Goal: Navigation & Orientation: Find specific page/section

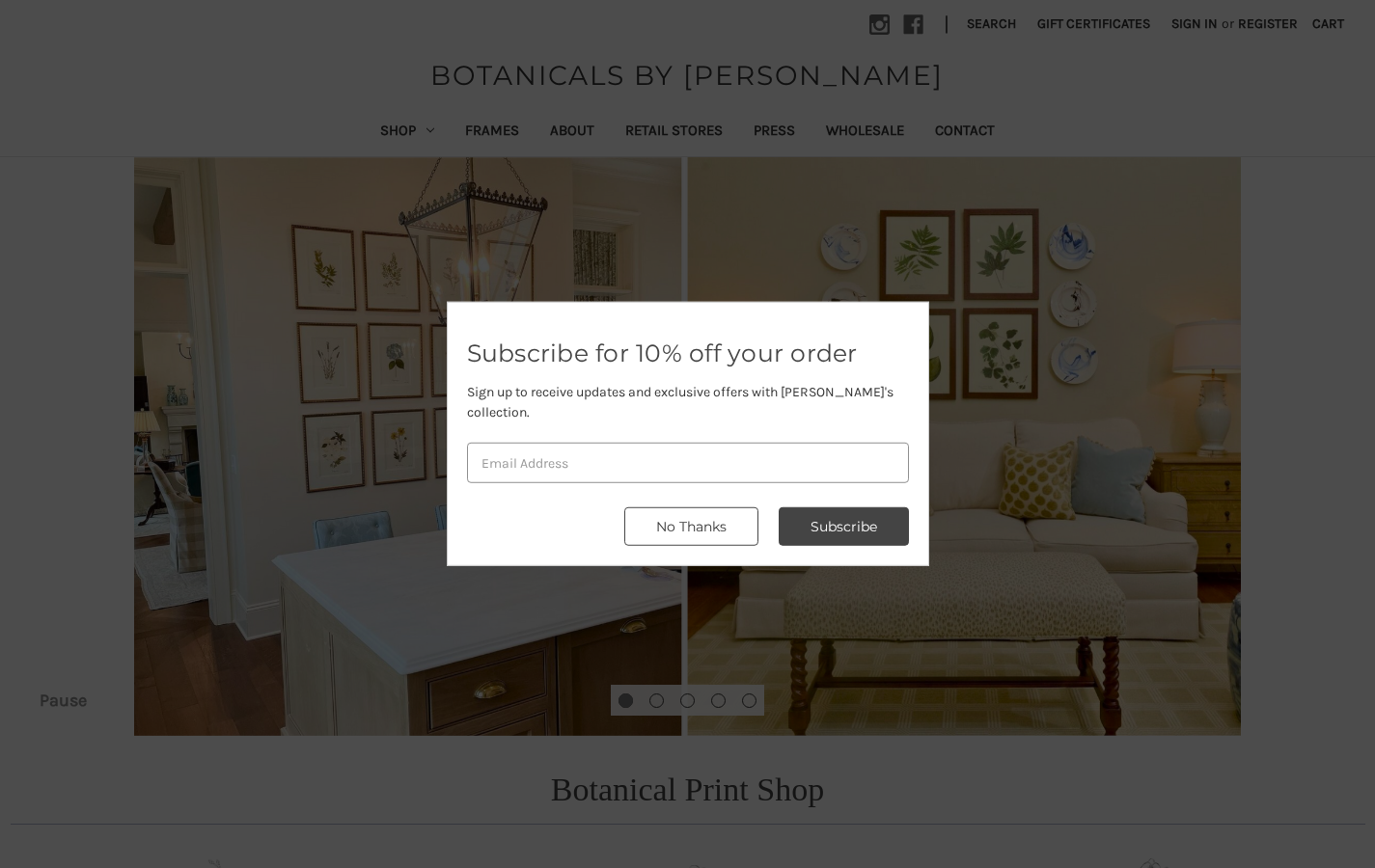
click at [735, 515] on button "No Thanks" at bounding box center [691, 527] width 134 height 39
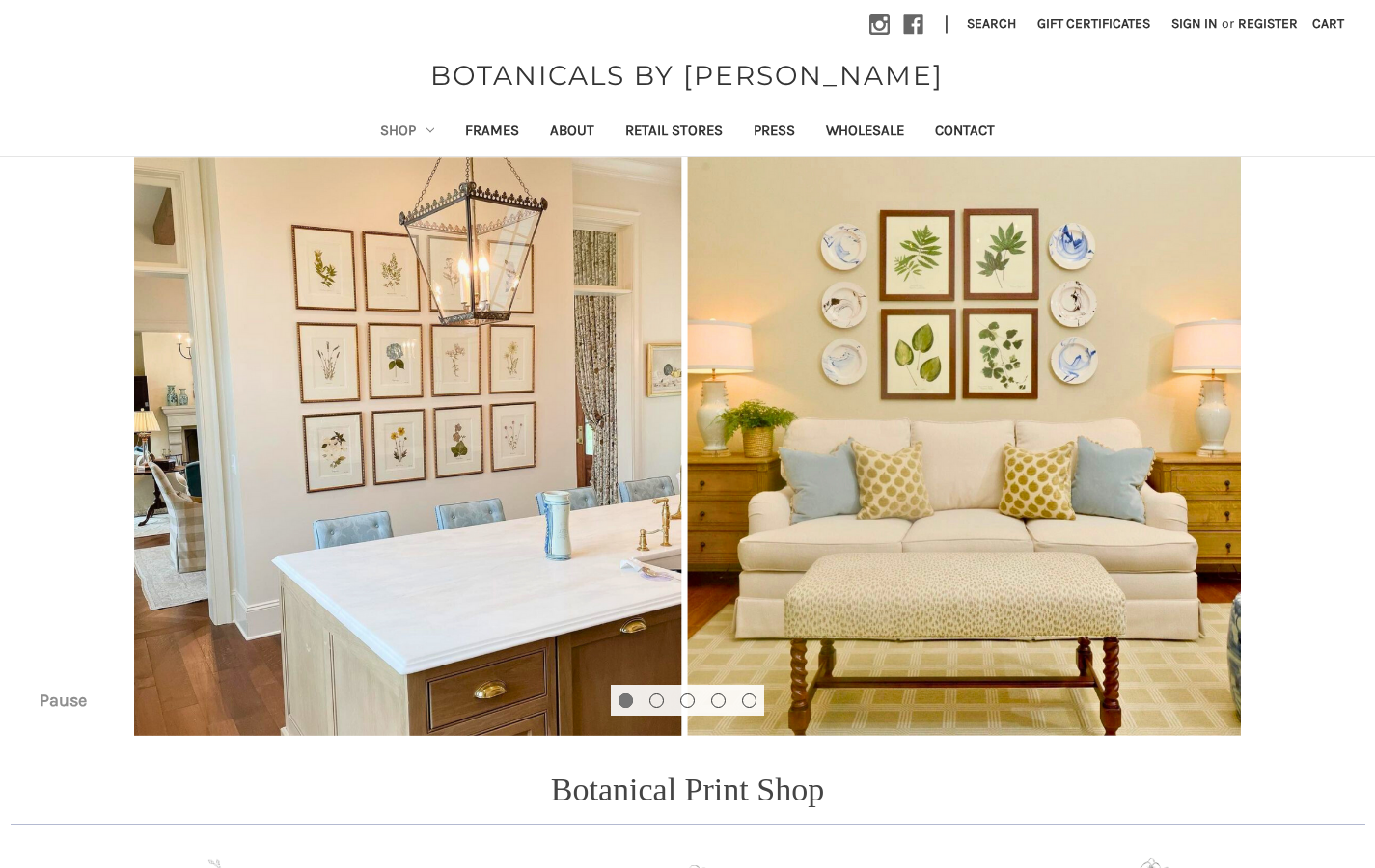
click at [395, 131] on link "Shop" at bounding box center [407, 132] width 84 height 48
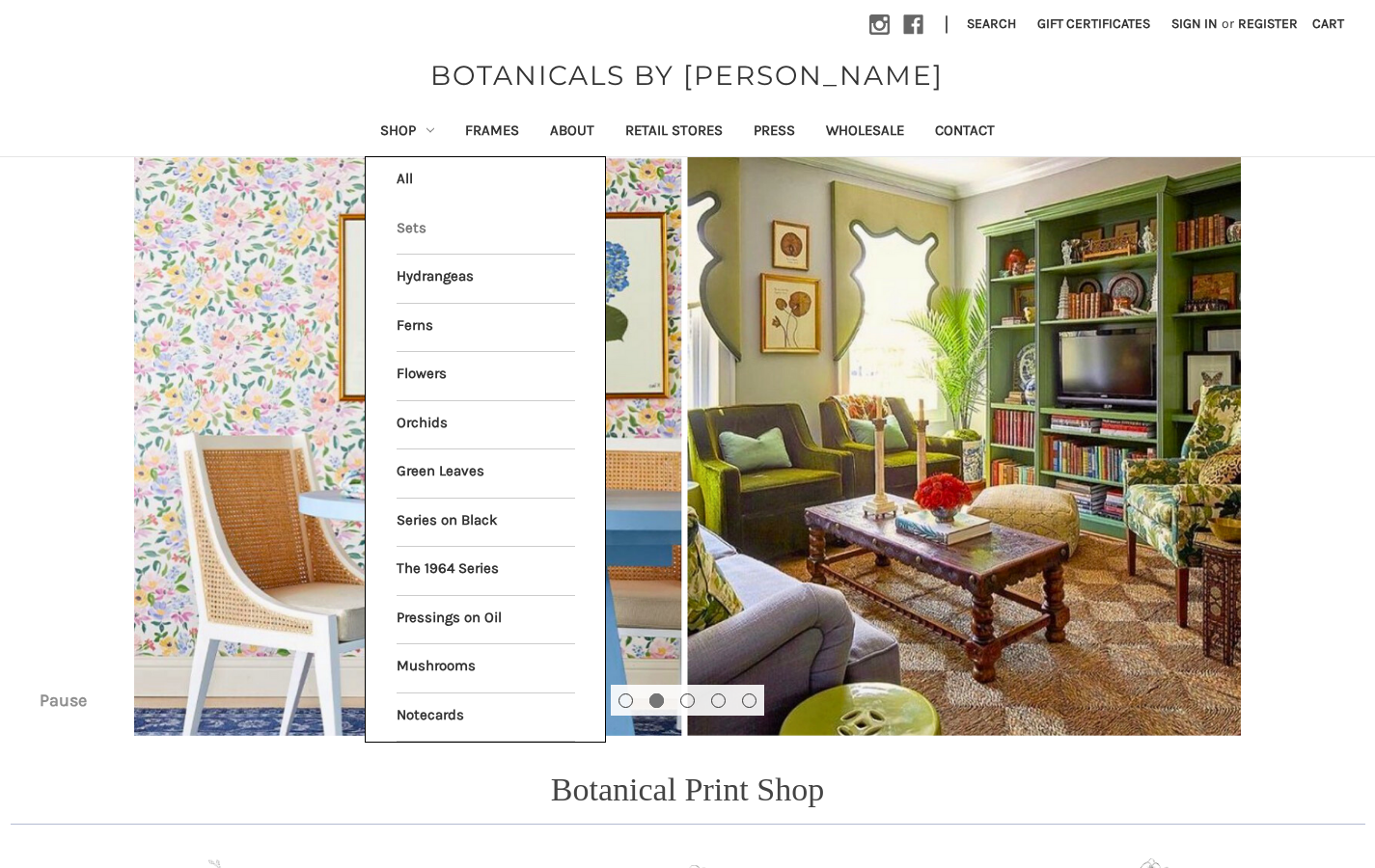
click at [416, 229] on link "Sets" at bounding box center [486, 231] width 179 height 48
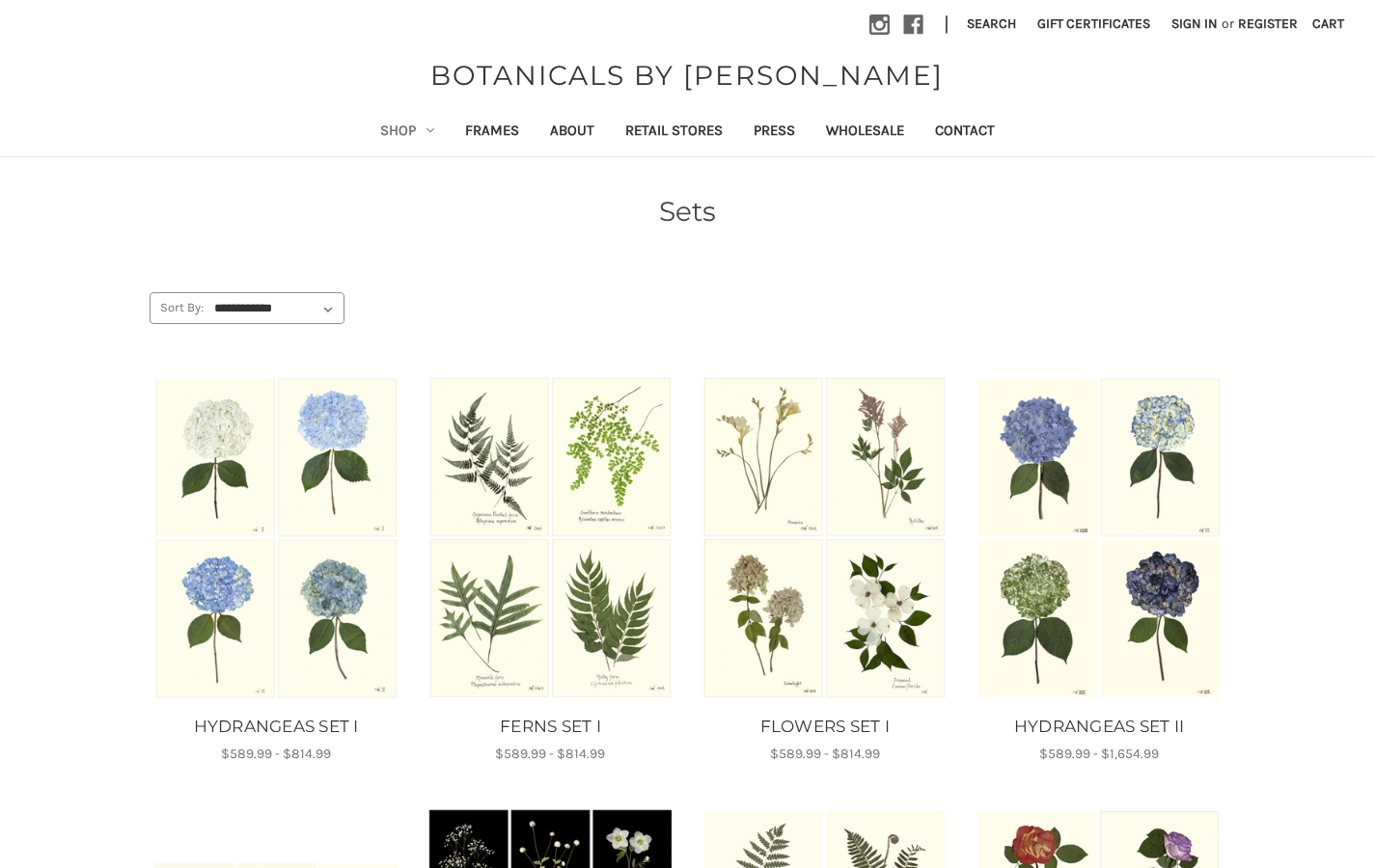
click at [426, 126] on icon "Shop" at bounding box center [430, 130] width 8 height 8
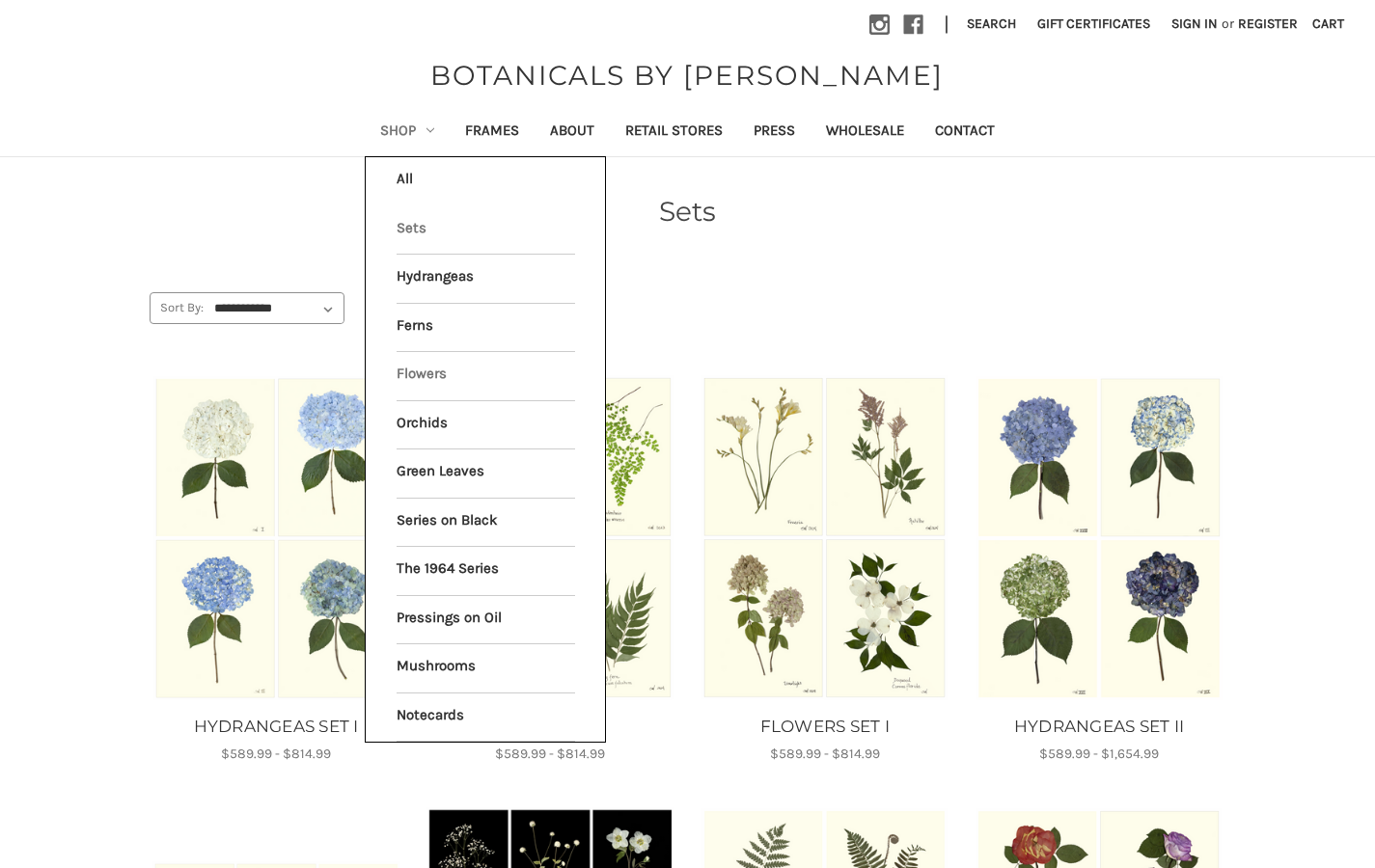
click at [410, 382] on link "Flowers" at bounding box center [486, 376] width 179 height 48
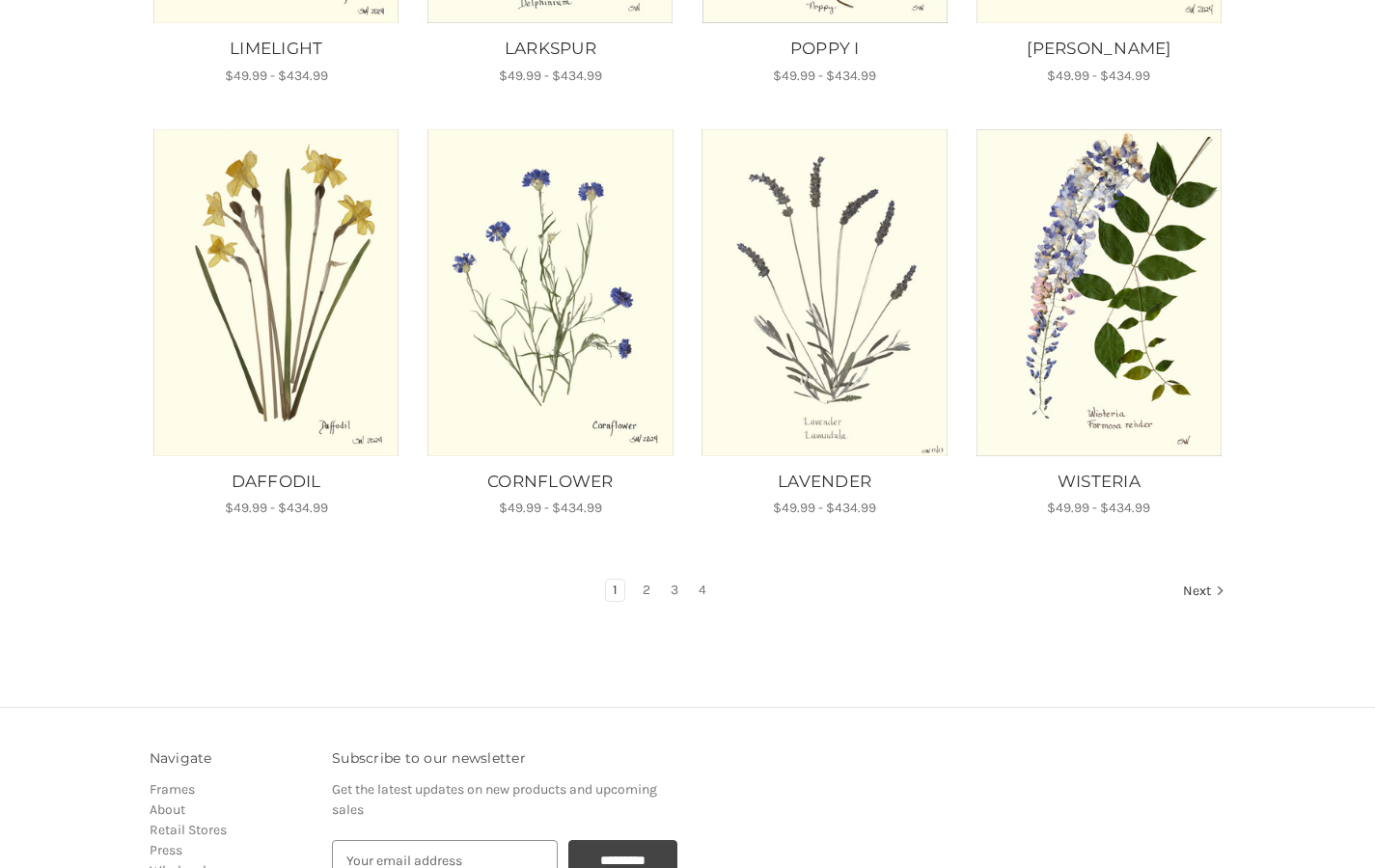
scroll to position [1293, 0]
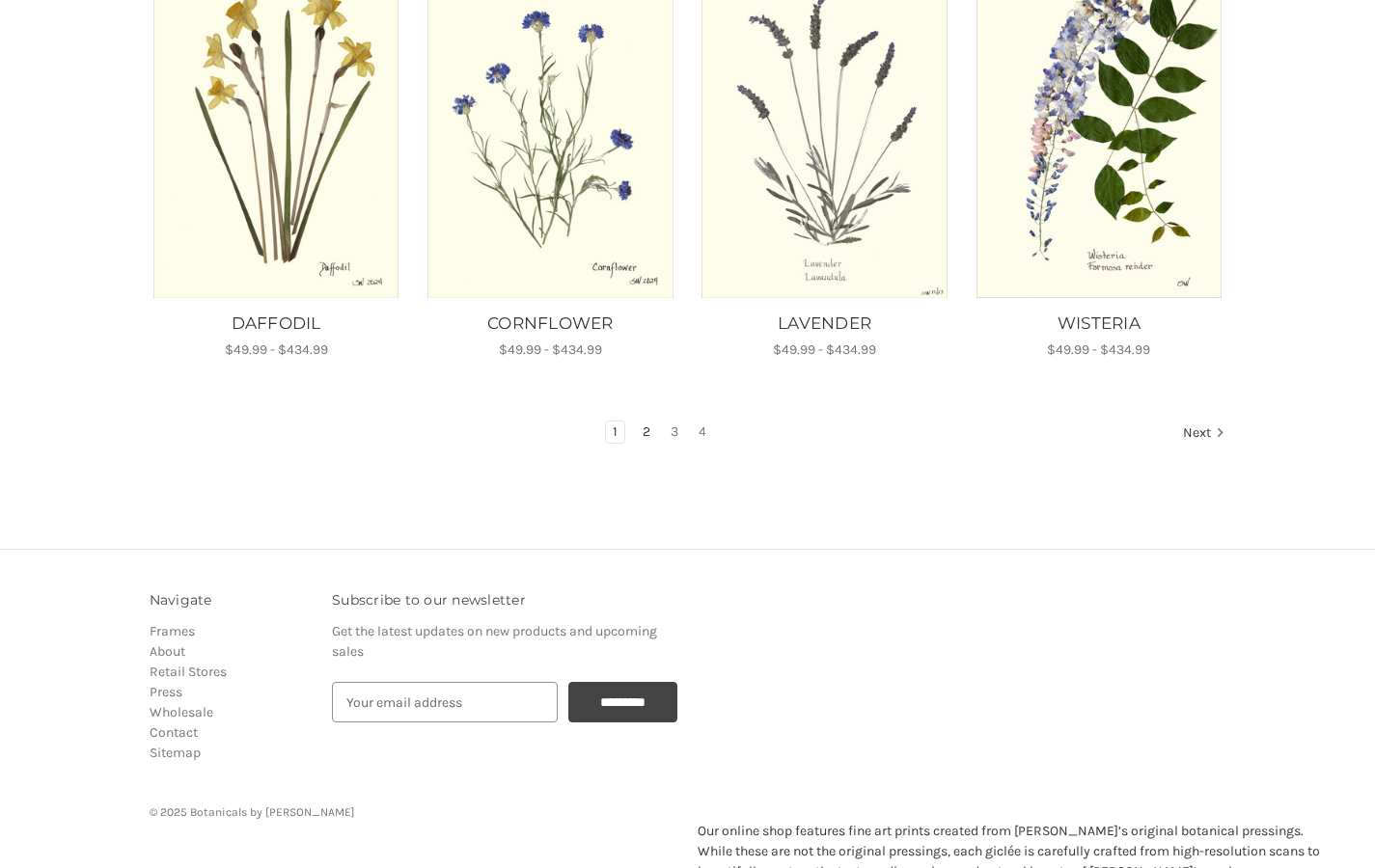
click at [649, 421] on link "2" at bounding box center [646, 432] width 21 height 21
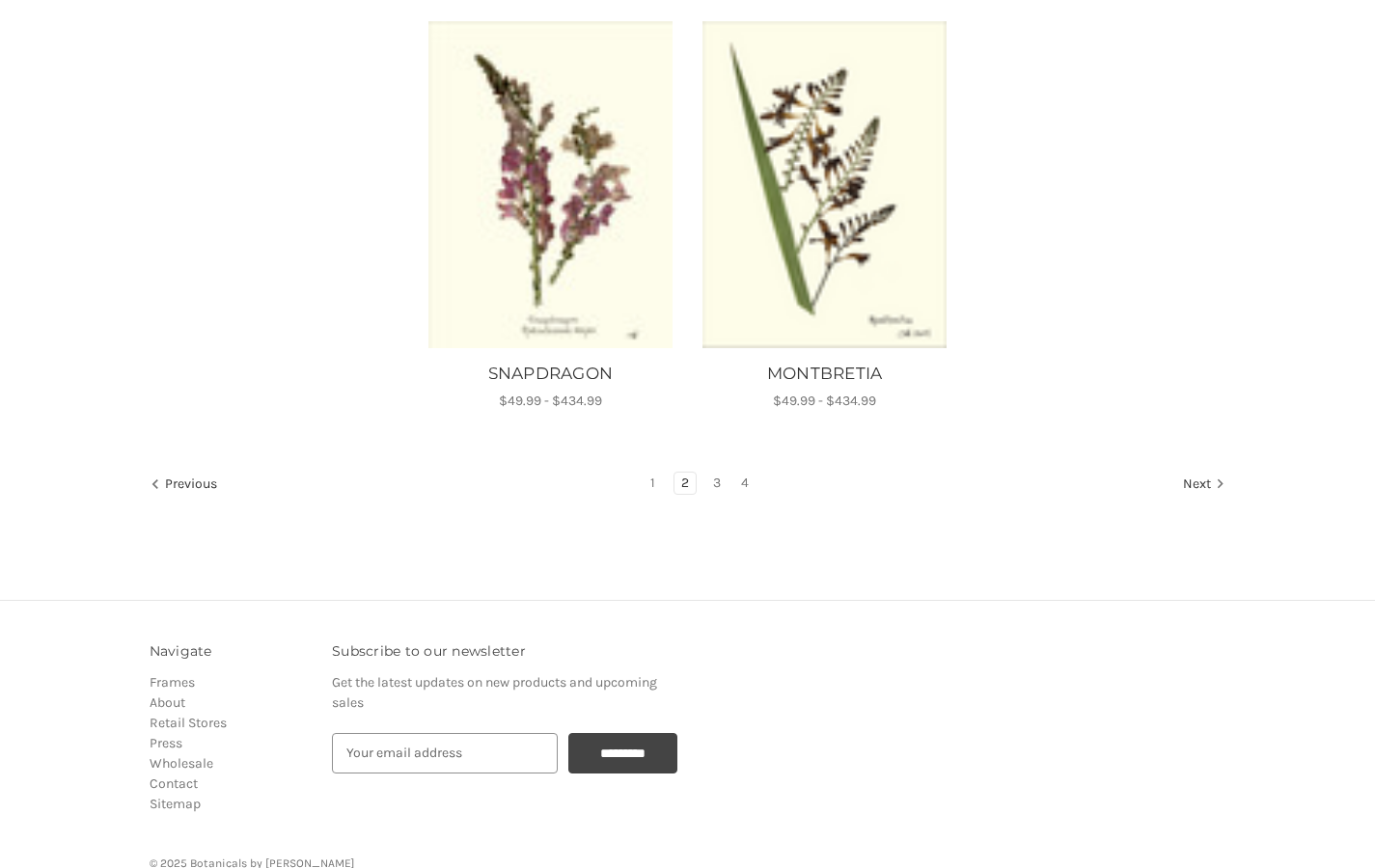
scroll to position [1776, 0]
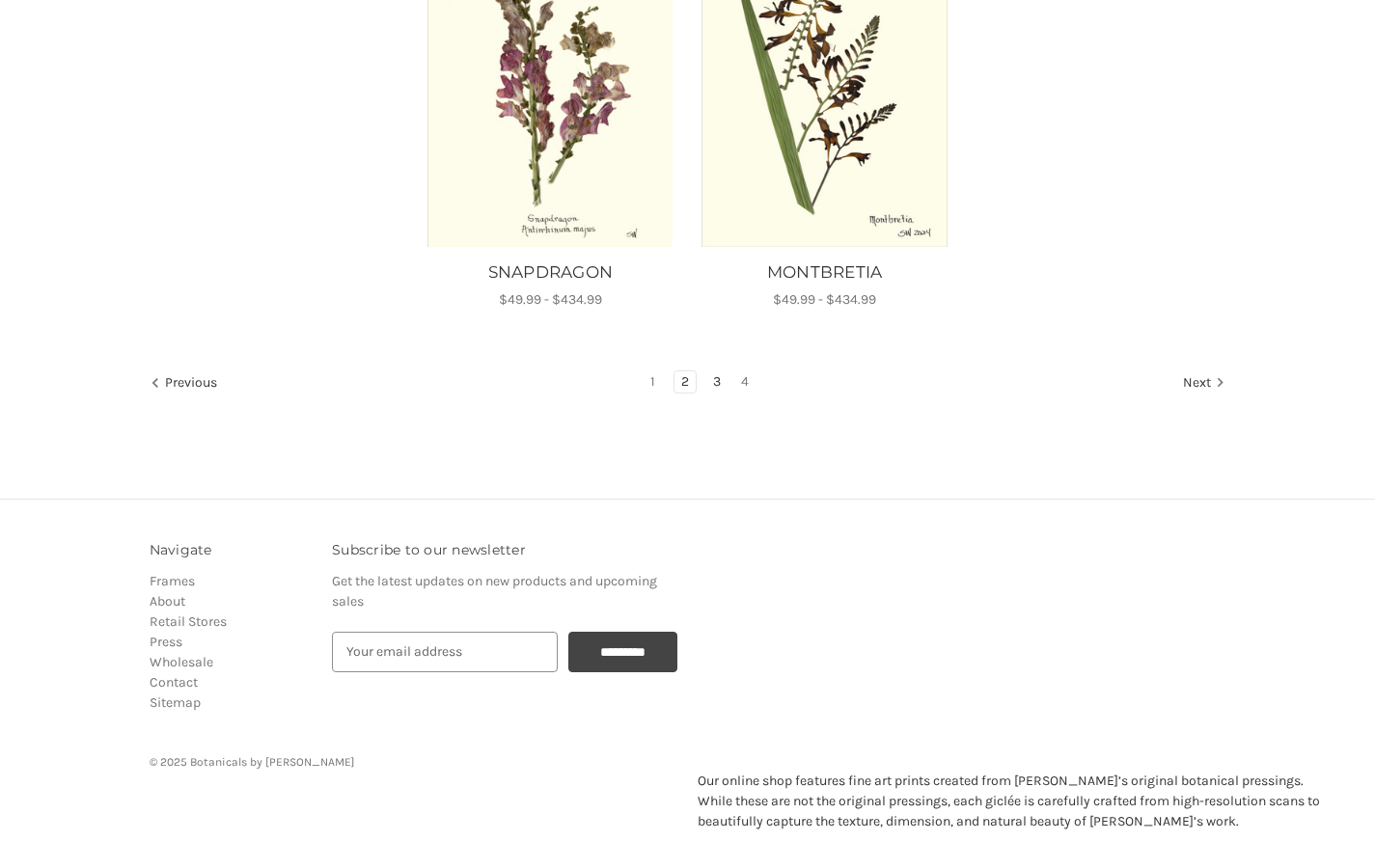
click at [712, 376] on link "3" at bounding box center [717, 382] width 21 height 21
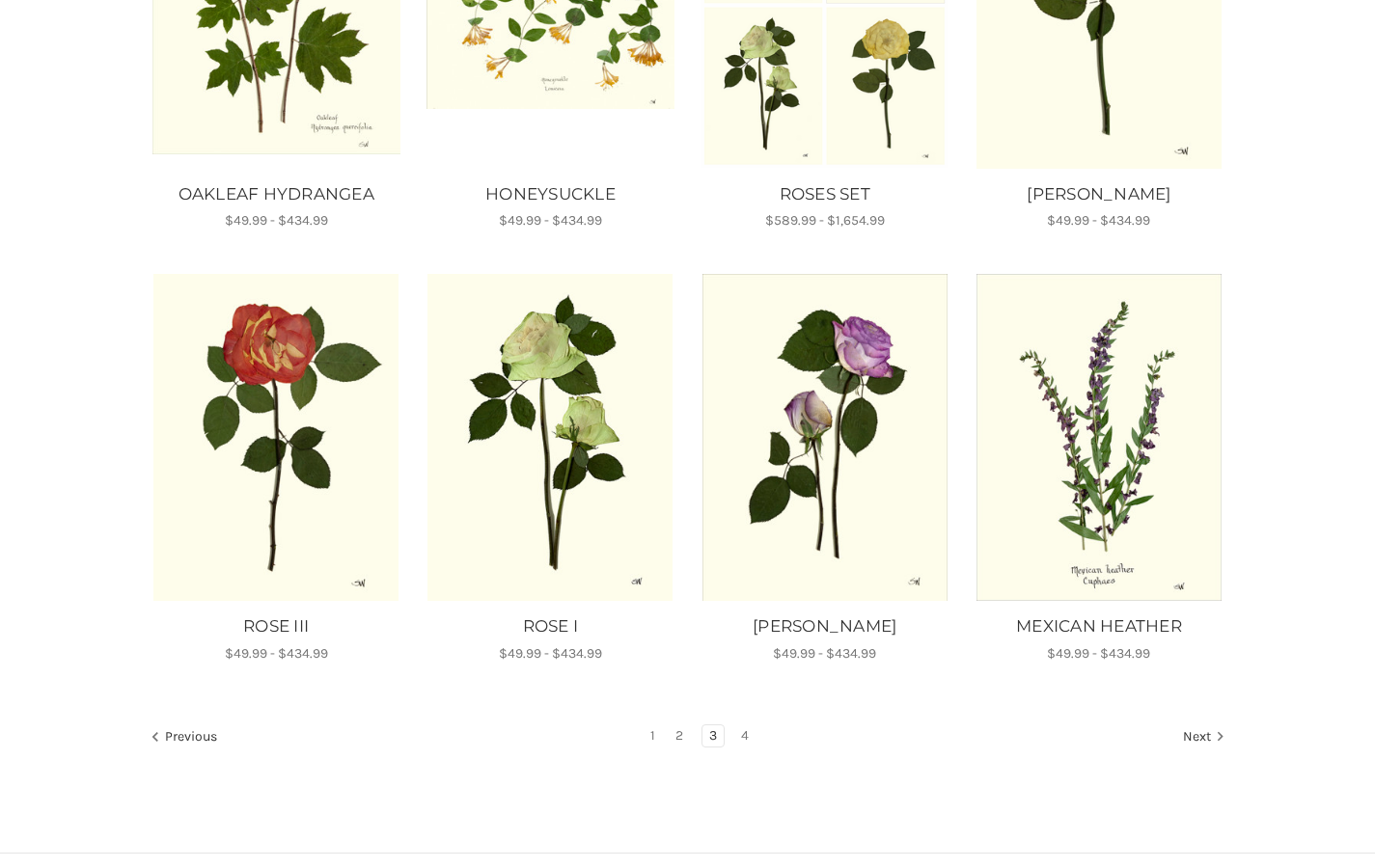
scroll to position [1183, 0]
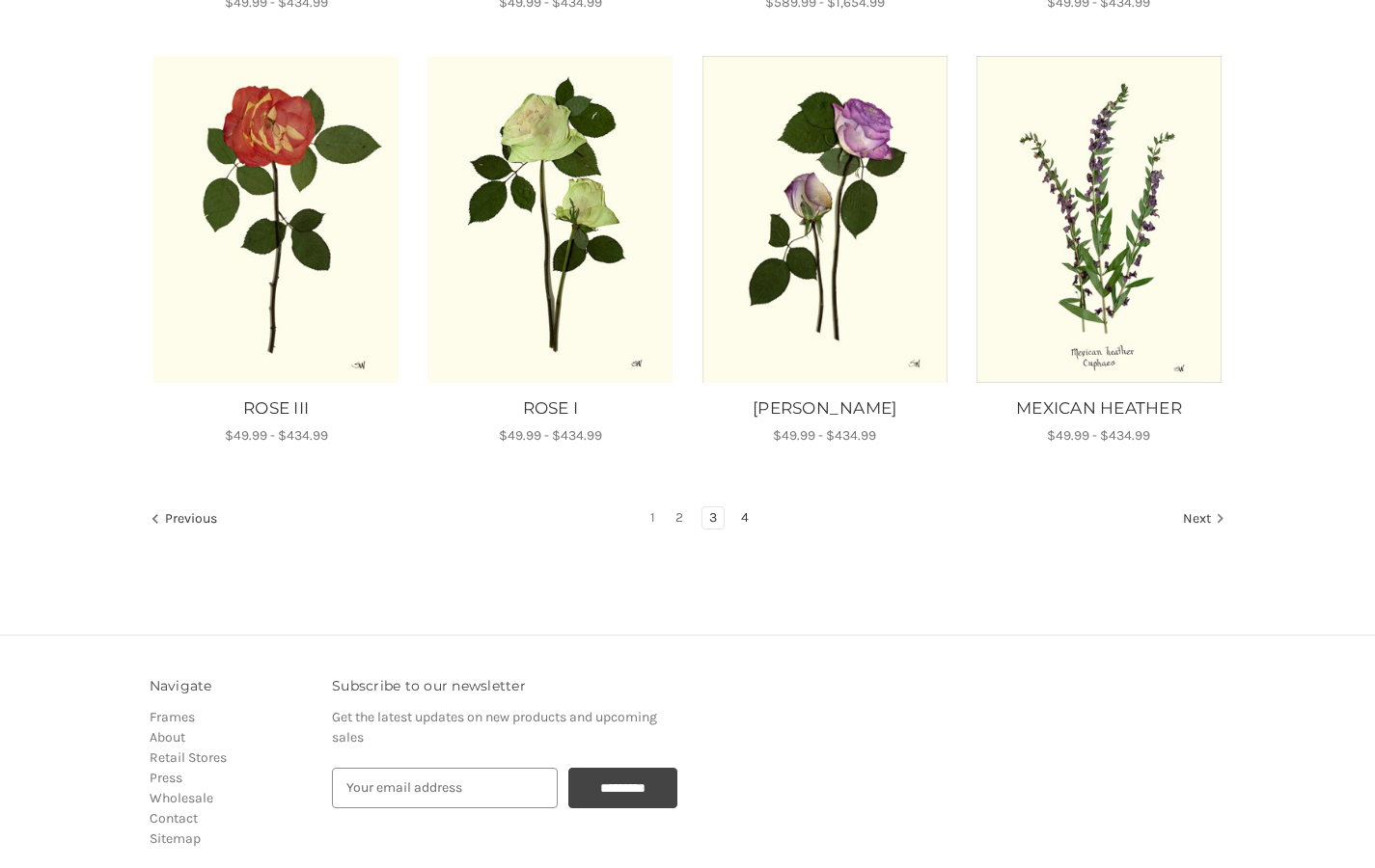
click at [745, 515] on link "4" at bounding box center [745, 518] width 21 height 21
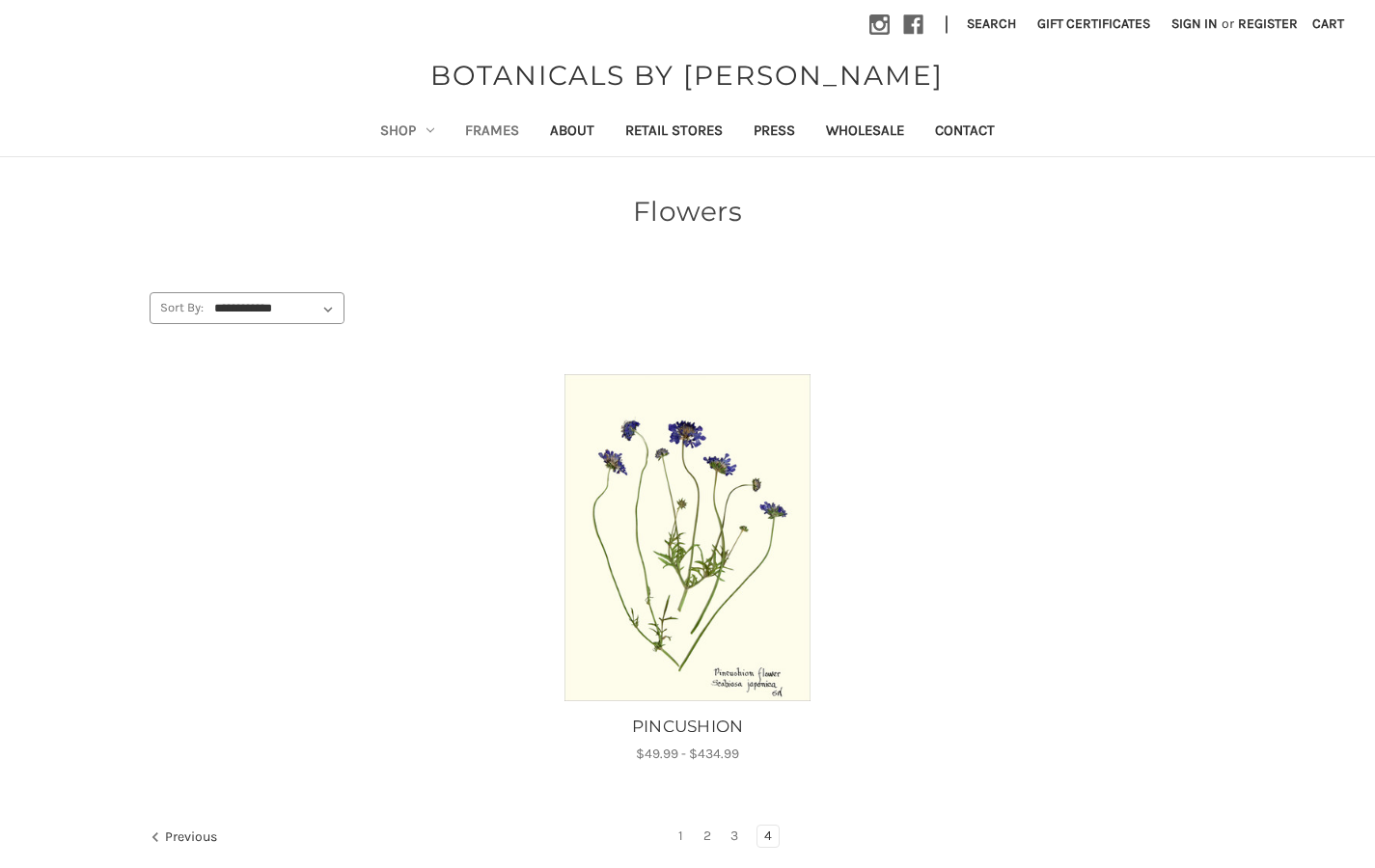
click at [491, 130] on link "Frames" at bounding box center [491, 132] width 84 height 48
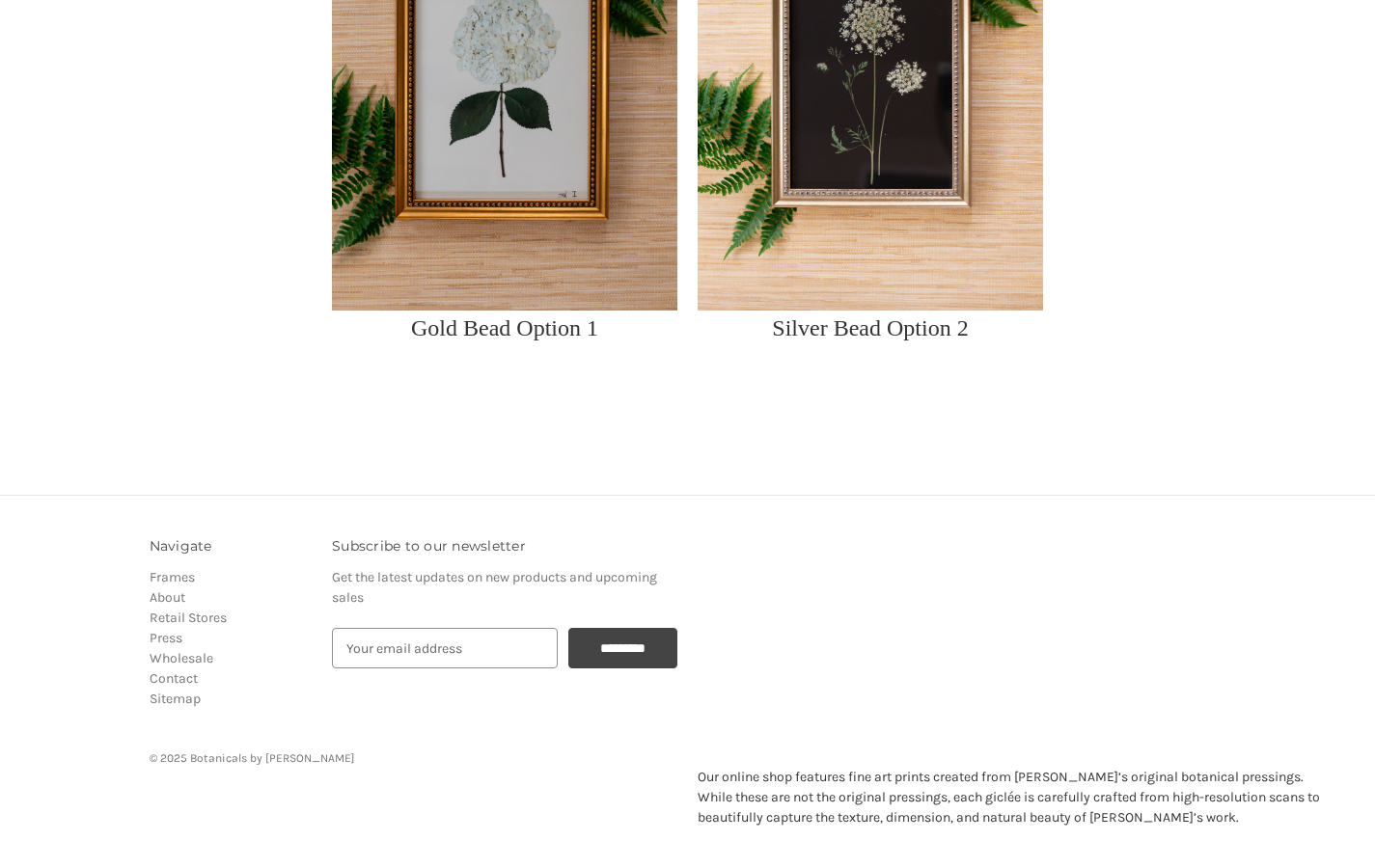
scroll to position [1142, 0]
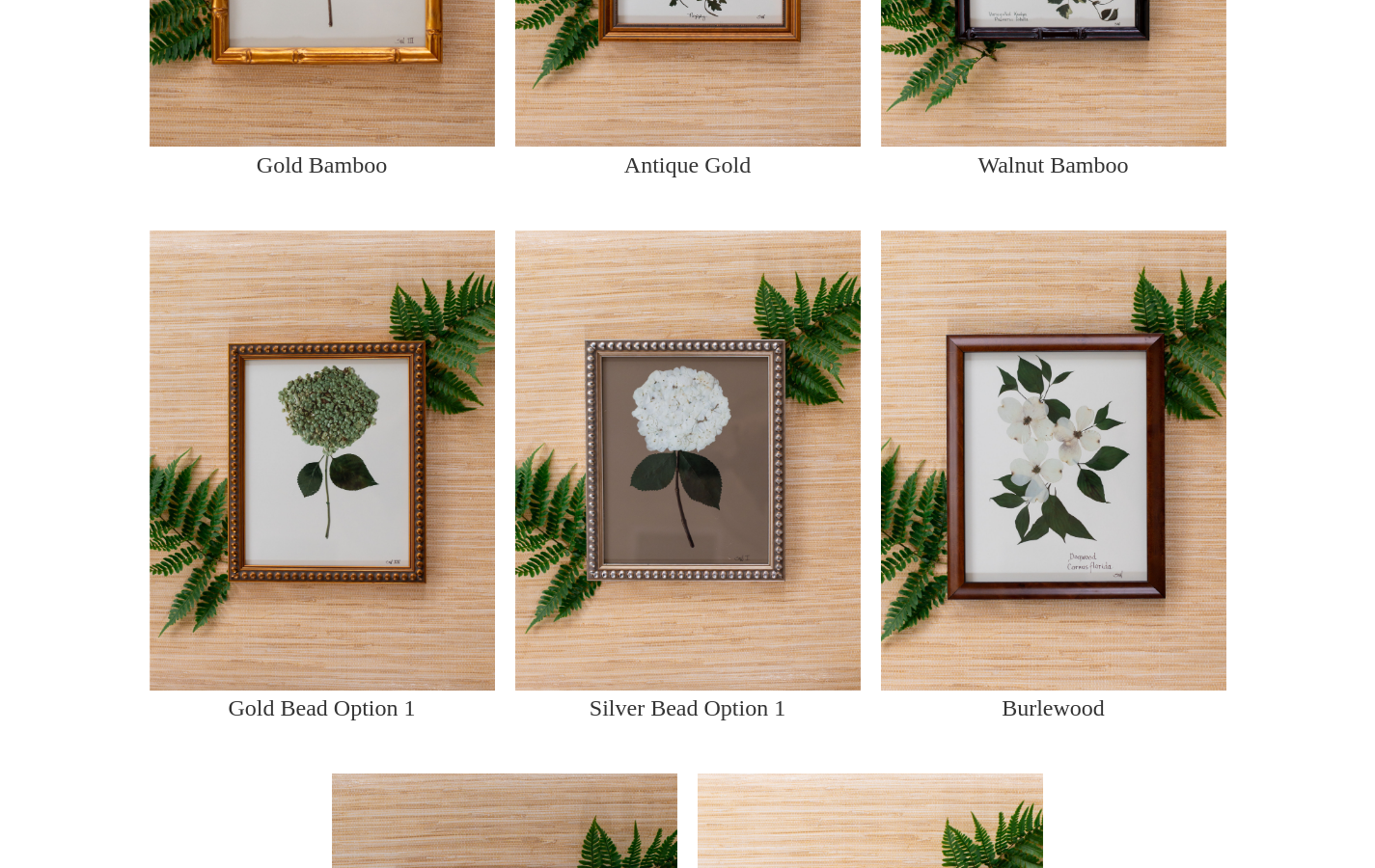
click at [350, 378] on img at bounding box center [322, 461] width 345 height 460
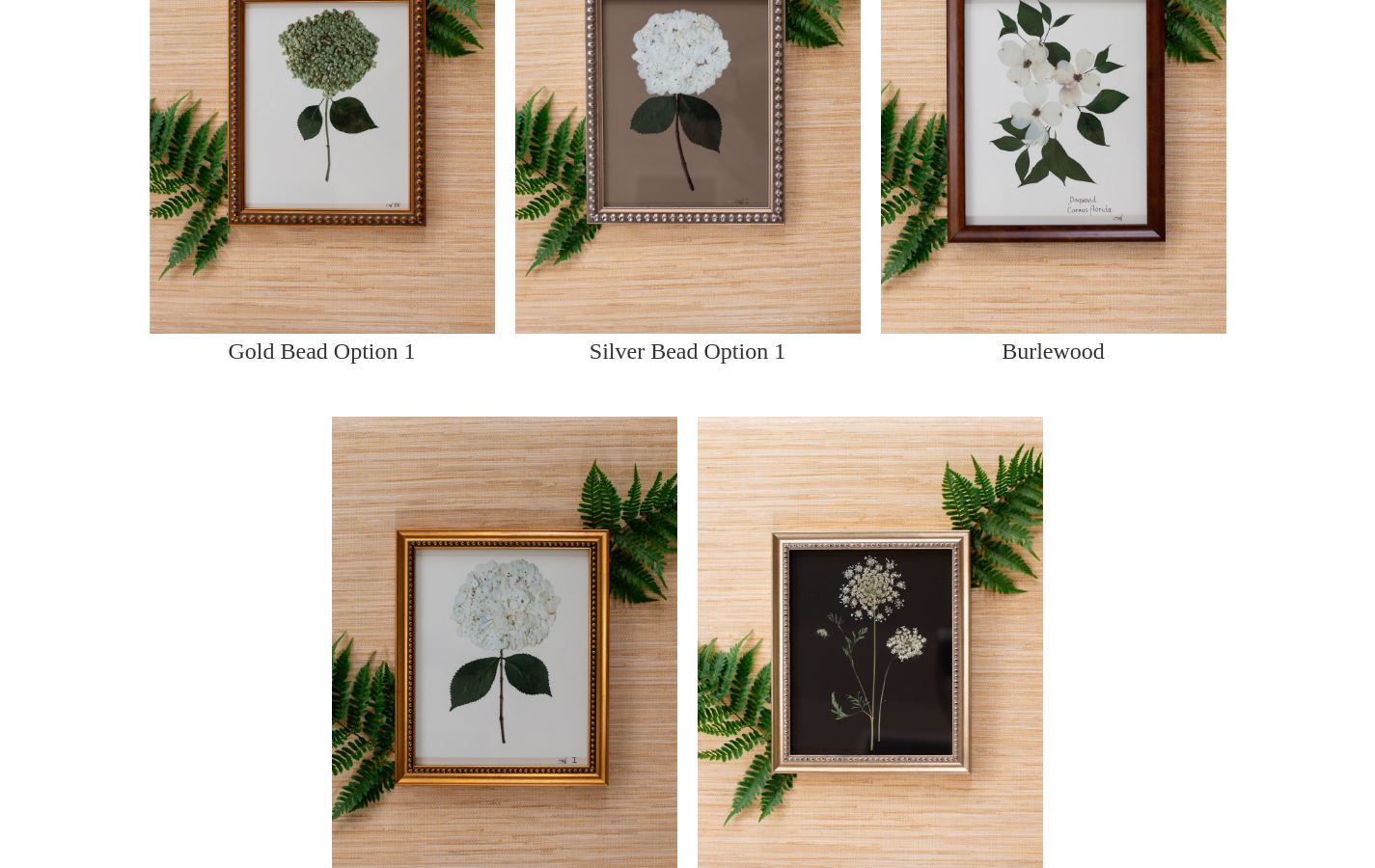
scroll to position [1781, 0]
